Goal: Check status: Check status

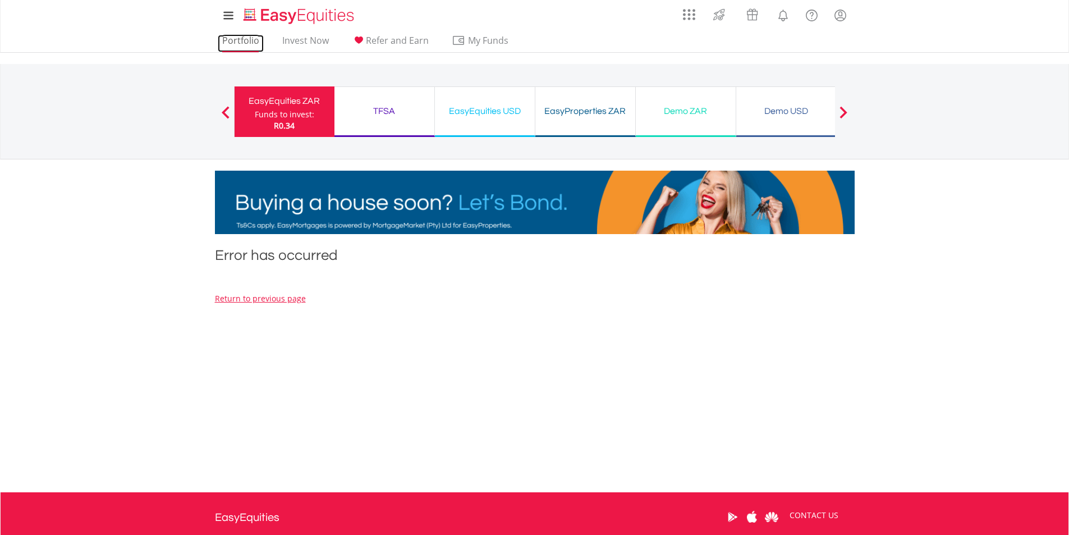
click at [244, 45] on link "Portfolio" at bounding box center [241, 43] width 46 height 17
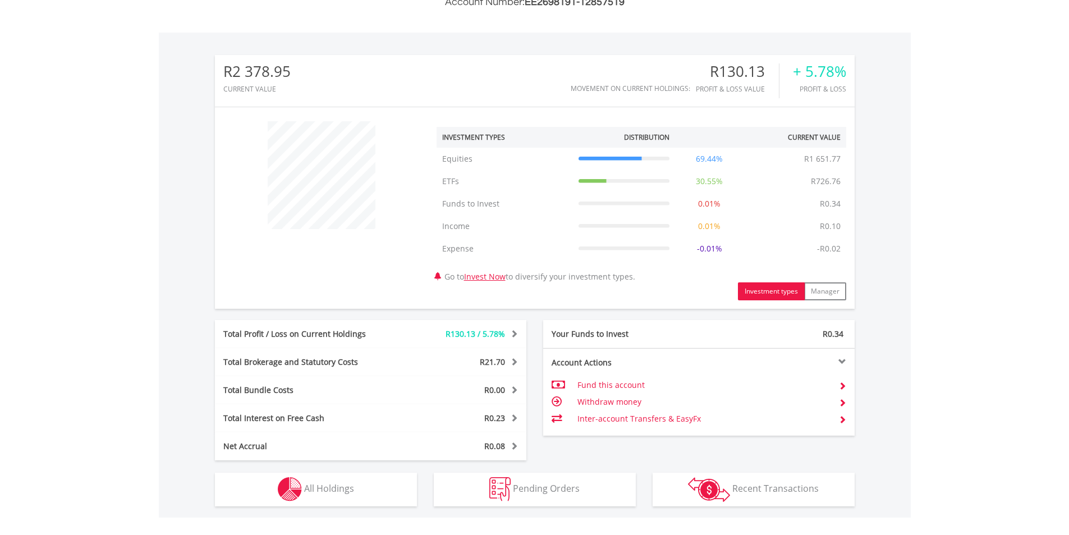
scroll to position [374, 0]
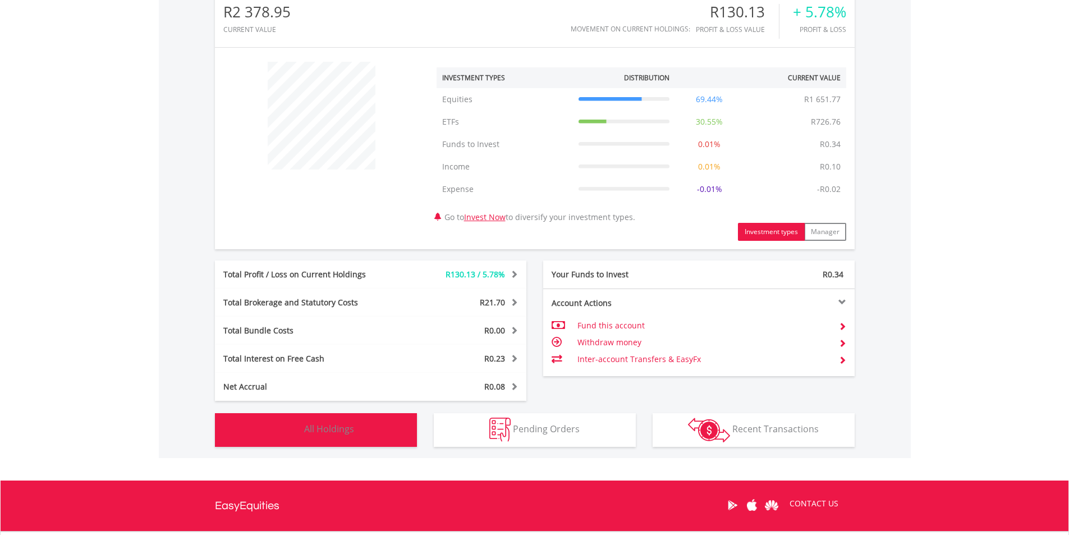
click at [377, 423] on button "Holdings All Holdings" at bounding box center [316, 430] width 202 height 34
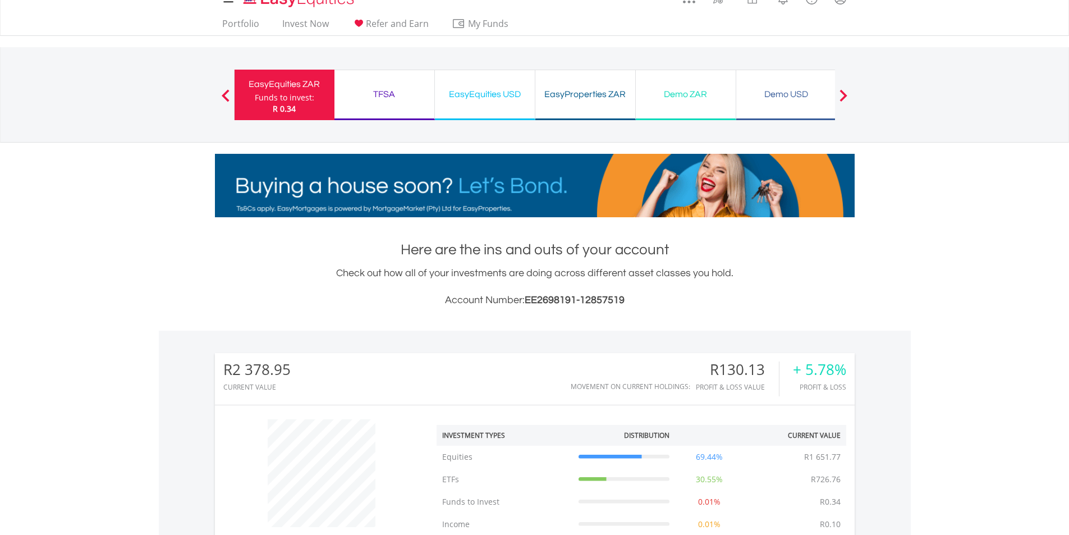
scroll to position [0, 0]
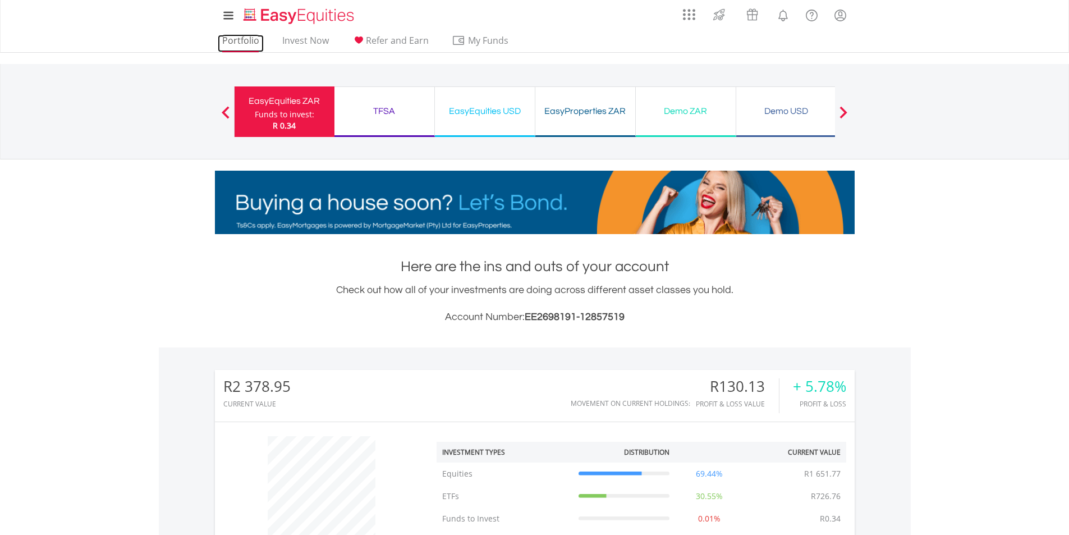
click at [254, 38] on link "Portfolio" at bounding box center [241, 43] width 46 height 17
